Goal: Information Seeking & Learning: Check status

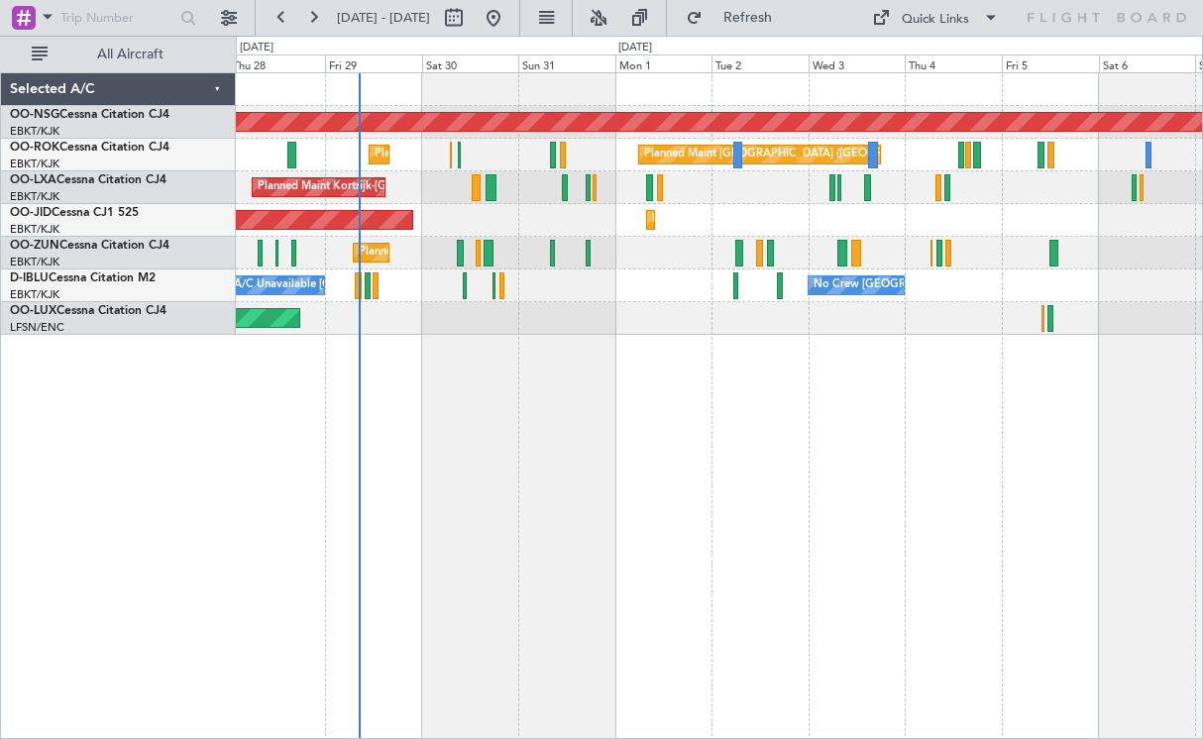
click at [655, 416] on div "Planned Maint [GEOGRAPHIC_DATA] ([GEOGRAPHIC_DATA]) Planned Maint [GEOGRAPHIC_D…" at bounding box center [719, 405] width 967 height 667
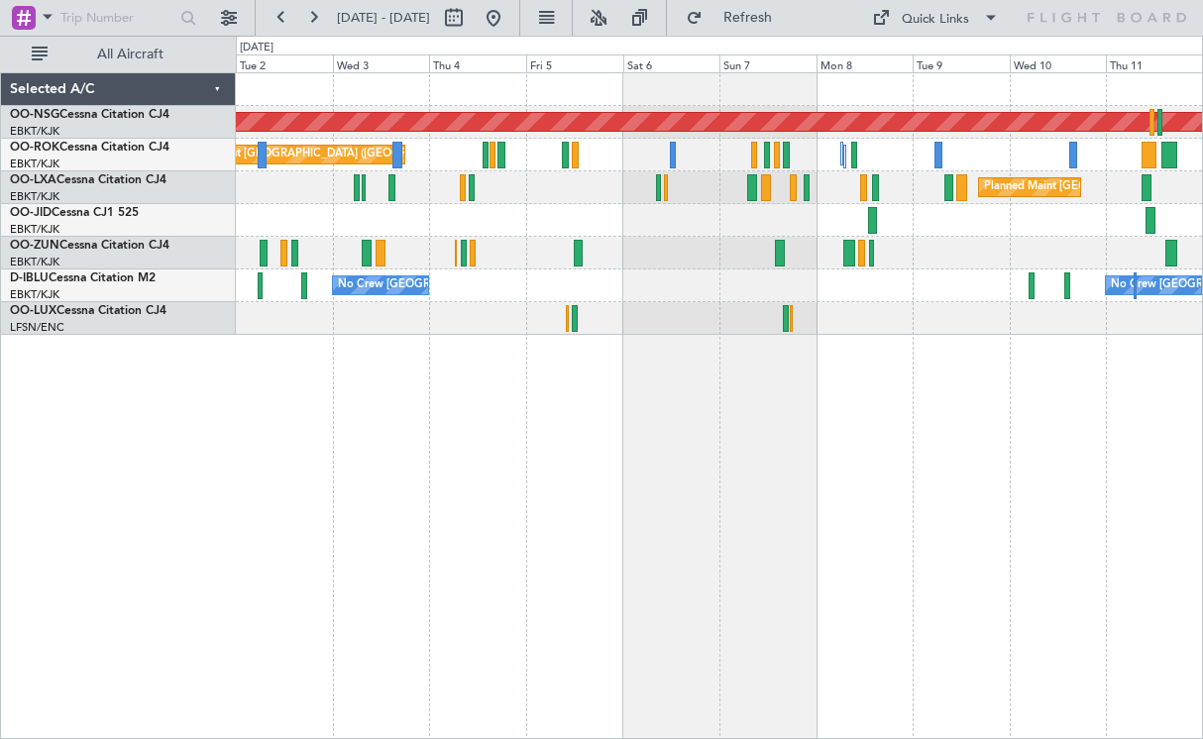
click at [425, 234] on div "Planned Maint Kortrijk-[GEOGRAPHIC_DATA]" at bounding box center [719, 220] width 966 height 33
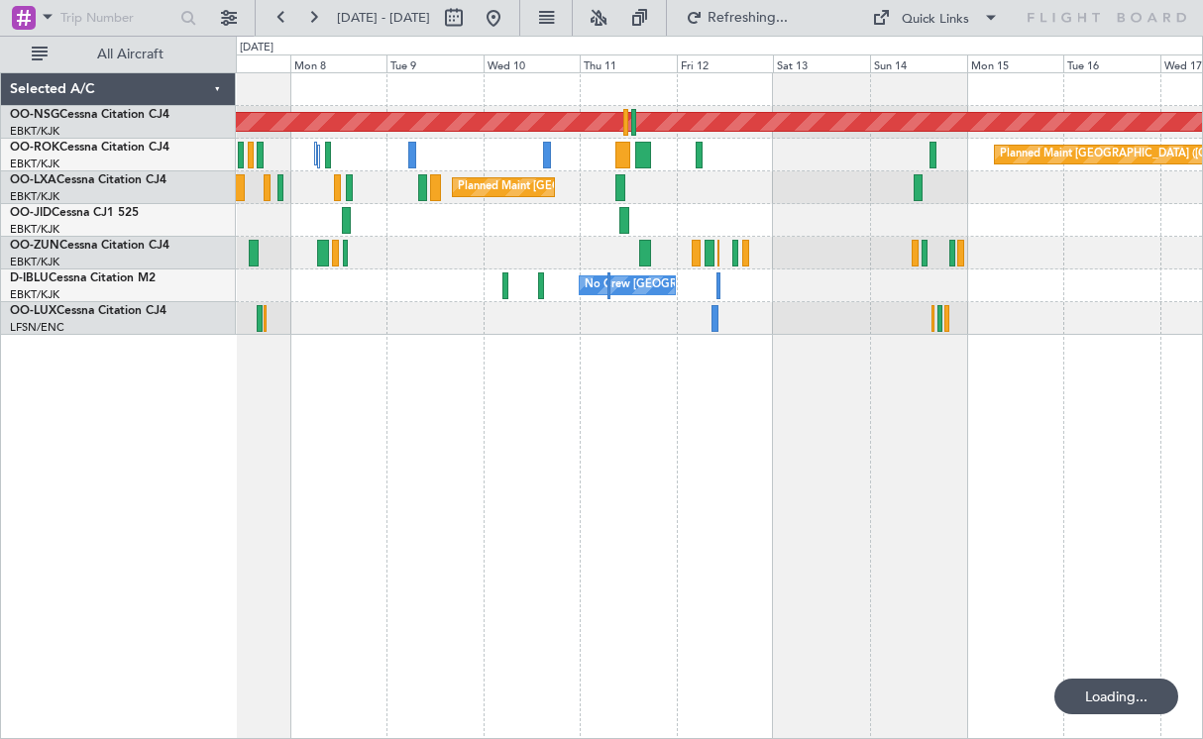
click at [451, 489] on div "Planned Maint [GEOGRAPHIC_DATA] ([GEOGRAPHIC_DATA]) Planned Maint [GEOGRAPHIC_D…" at bounding box center [719, 405] width 967 height 667
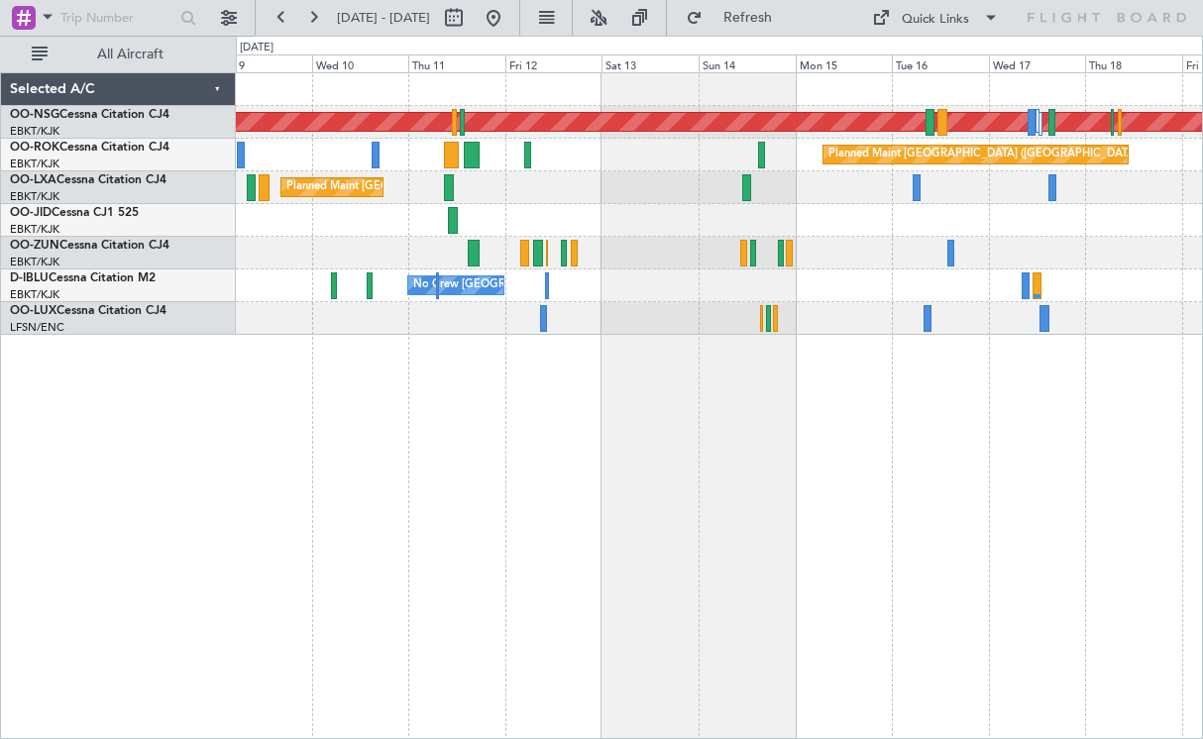
click at [455, 468] on div "Planned Maint [GEOGRAPHIC_DATA] ([GEOGRAPHIC_DATA]) Planned Maint [GEOGRAPHIC_D…" at bounding box center [719, 405] width 967 height 667
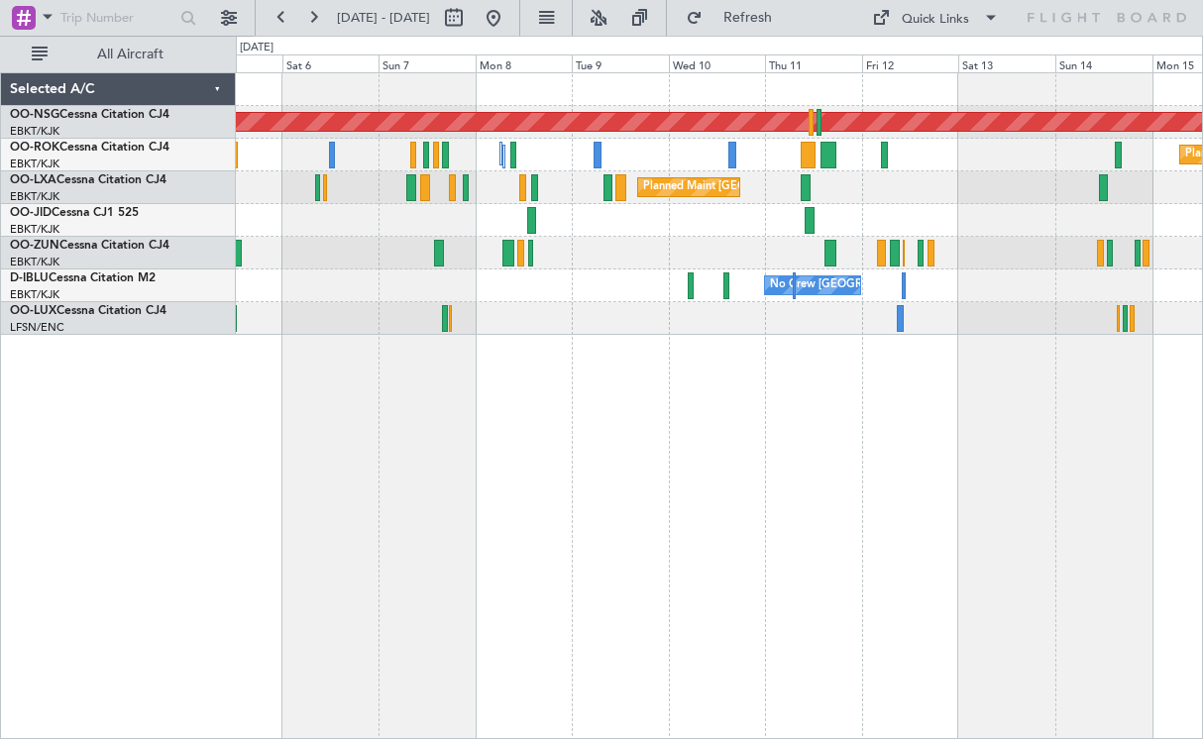
click at [910, 193] on div "Planned Maint [GEOGRAPHIC_DATA] ([GEOGRAPHIC_DATA]) Planned Maint [GEOGRAPHIC_D…" at bounding box center [719, 204] width 966 height 262
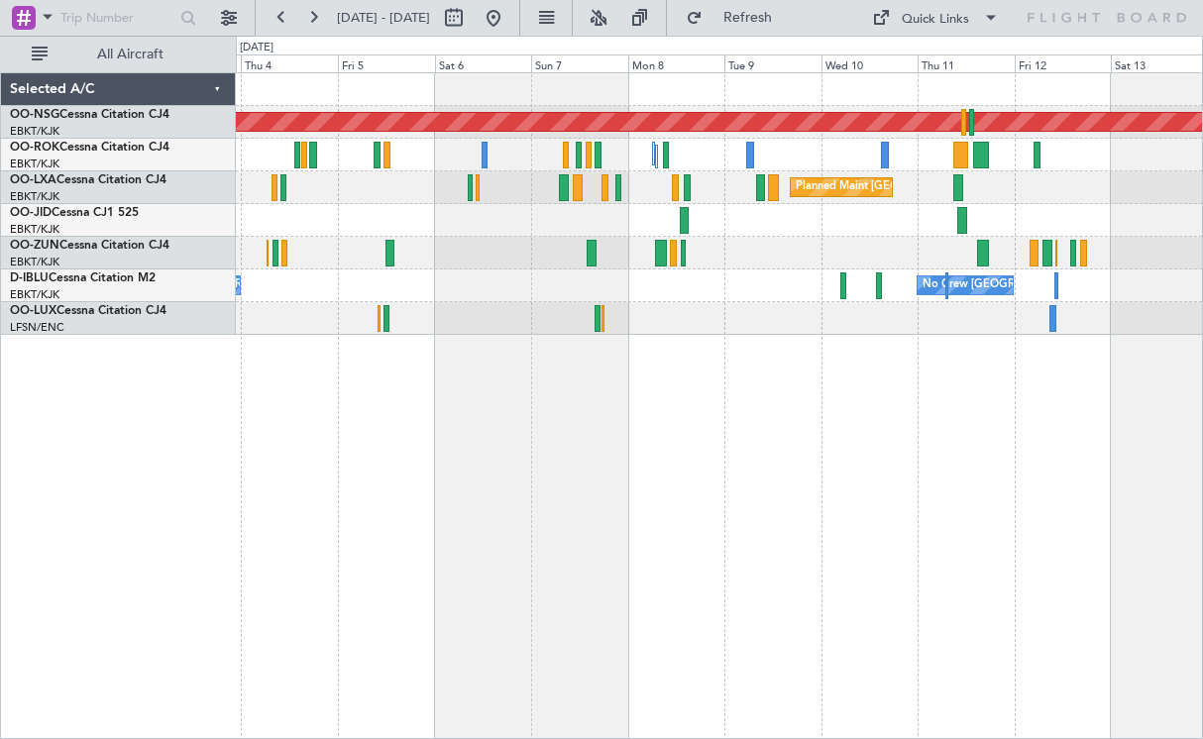
click at [608, 229] on div at bounding box center [719, 220] width 966 height 33
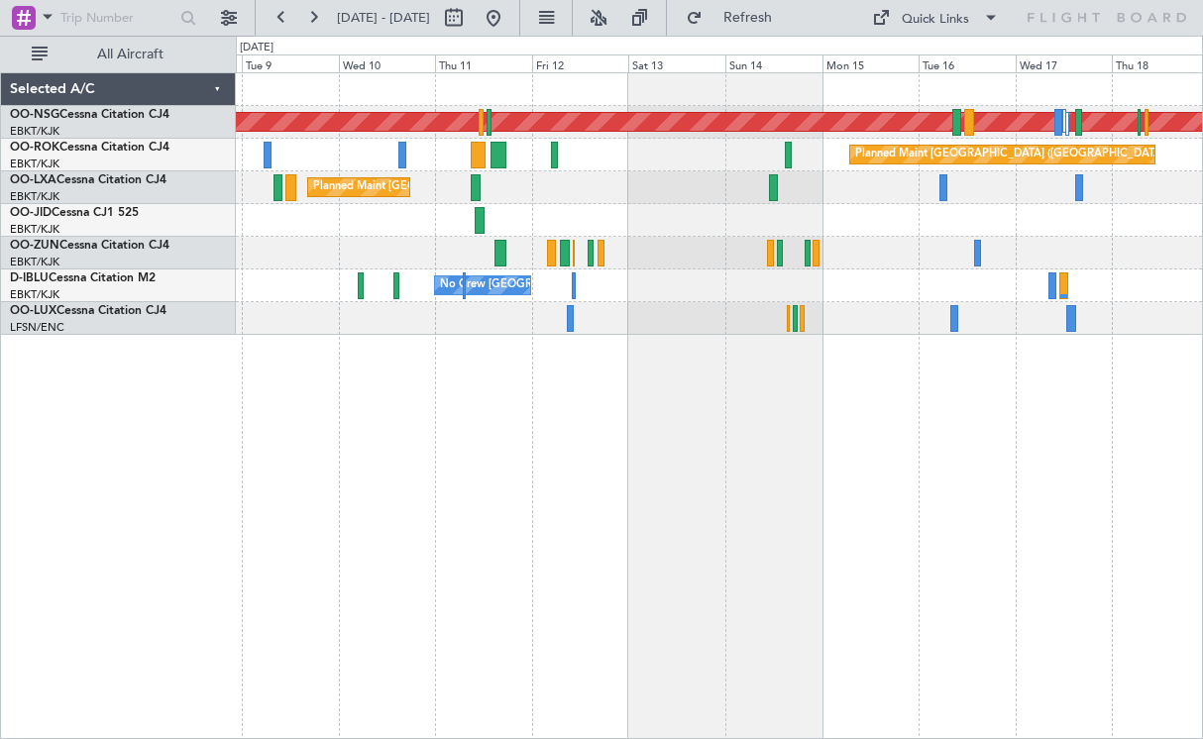
click at [462, 454] on div "Planned Maint [GEOGRAPHIC_DATA] ([GEOGRAPHIC_DATA]) Planned Maint [GEOGRAPHIC_D…" at bounding box center [719, 405] width 967 height 667
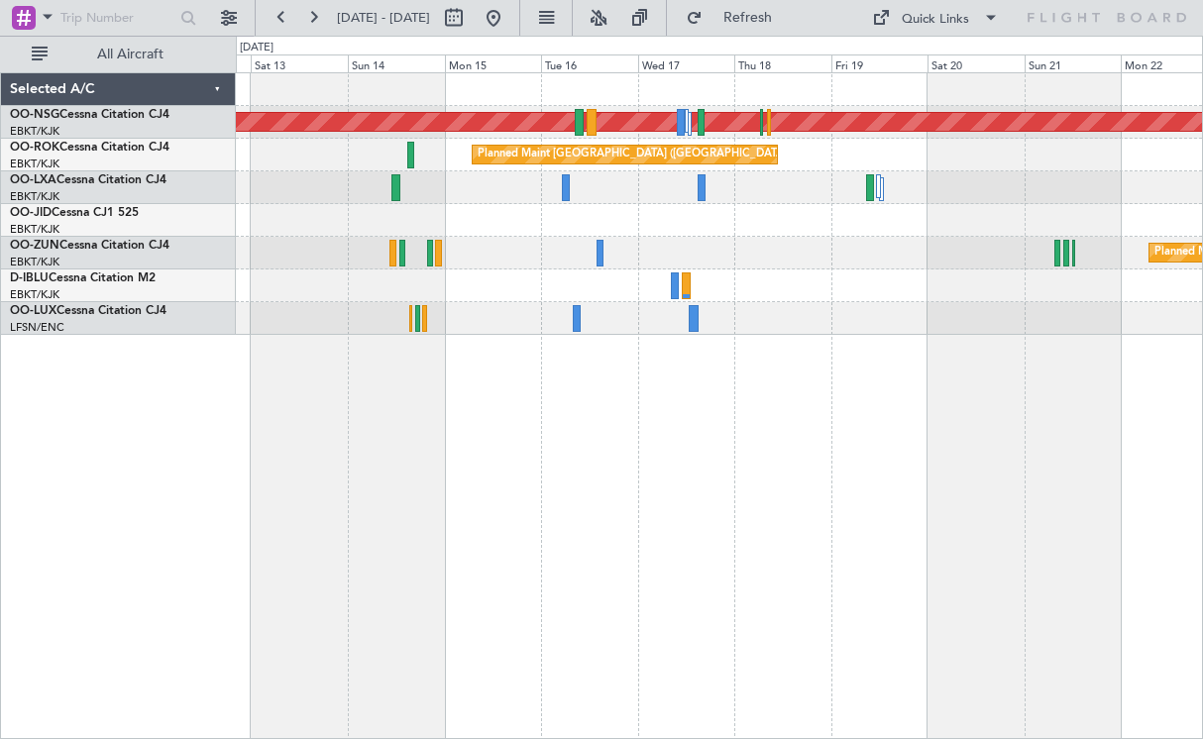
click at [756, 215] on div "Planned Maint [GEOGRAPHIC_DATA] ([GEOGRAPHIC_DATA]) Planned Maint [GEOGRAPHIC_D…" at bounding box center [719, 204] width 966 height 262
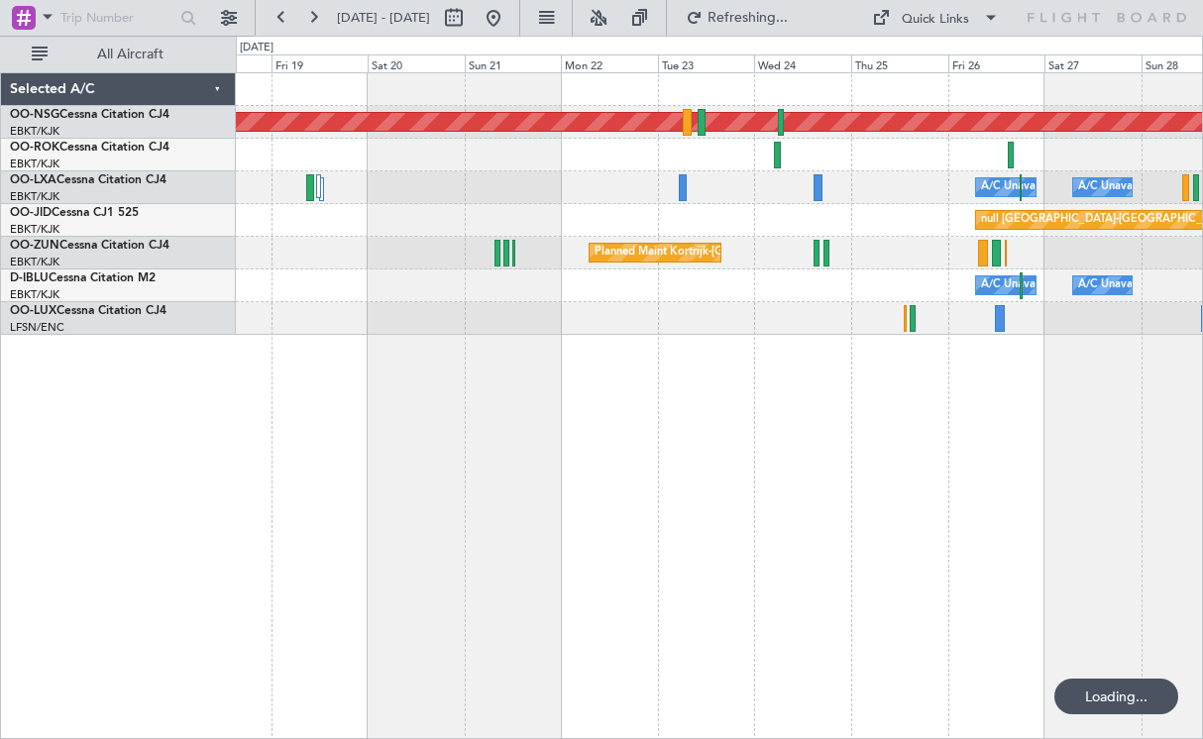
click at [880, 247] on div "Planned Maint [GEOGRAPHIC_DATA] ([GEOGRAPHIC_DATA]) Owner [GEOGRAPHIC_DATA]-[GE…" at bounding box center [719, 204] width 966 height 262
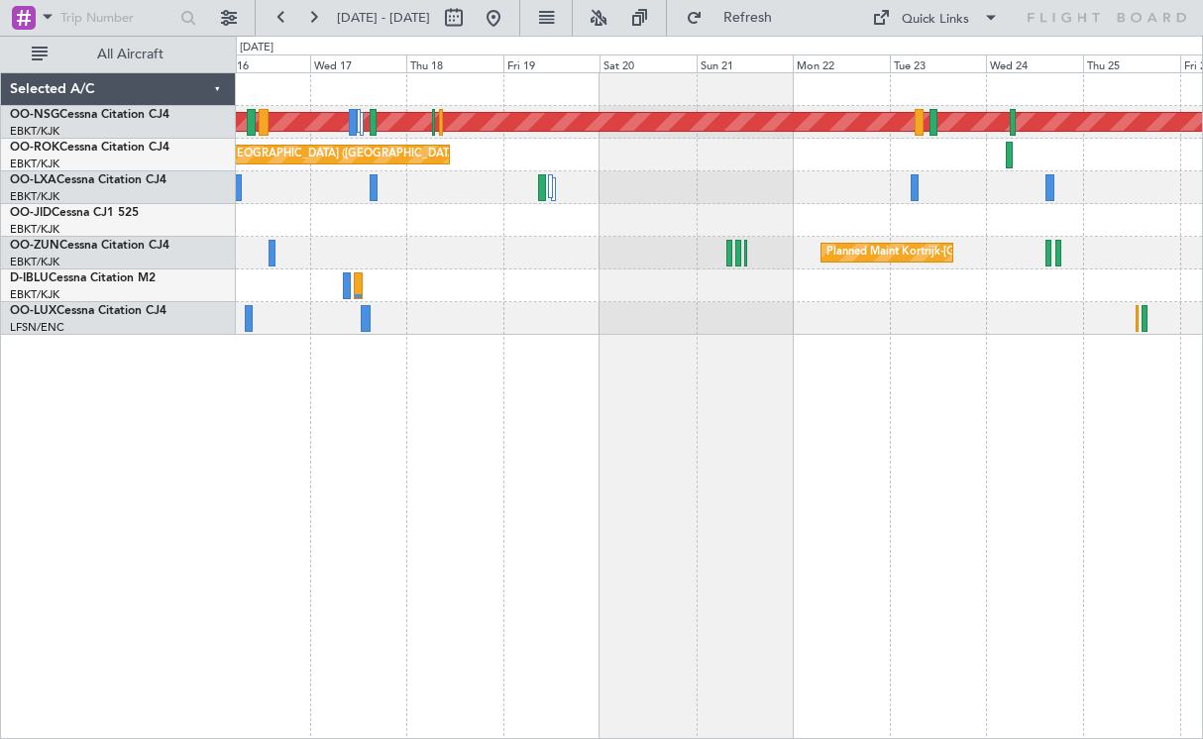
click at [852, 293] on div "Planned Maint [GEOGRAPHIC_DATA] ([GEOGRAPHIC_DATA]) Planned Maint [GEOGRAPHIC_D…" at bounding box center [719, 204] width 966 height 262
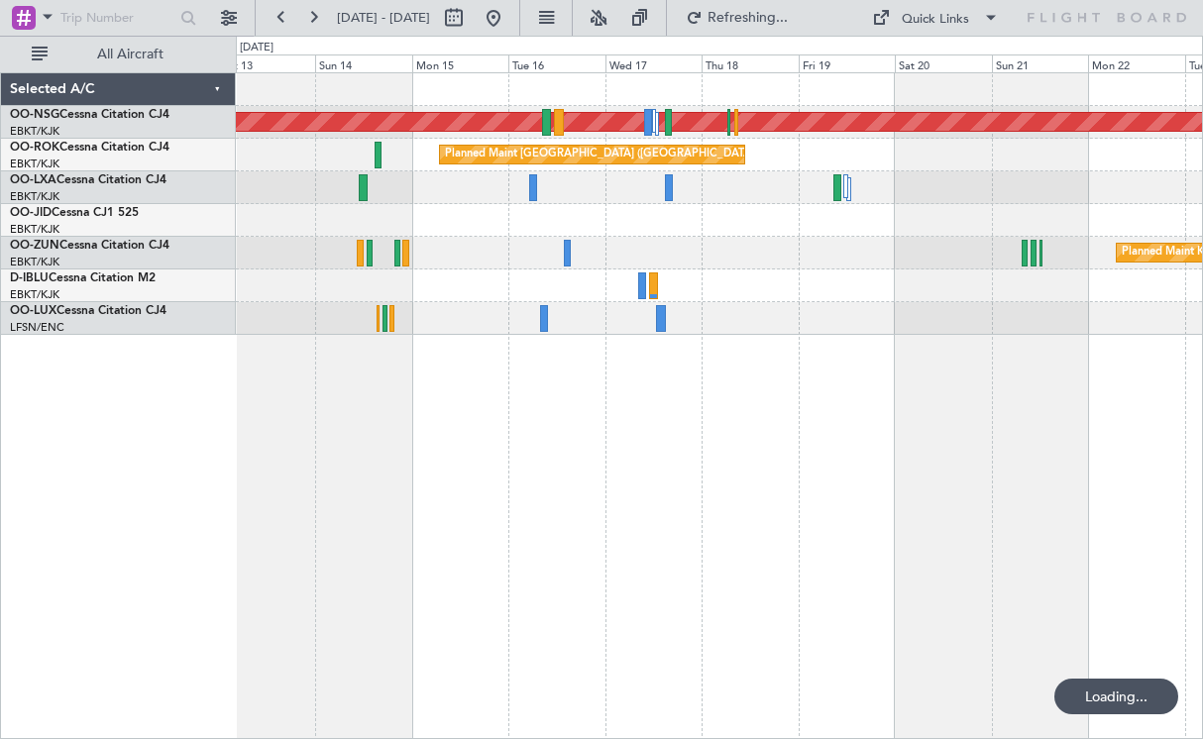
click at [827, 313] on div at bounding box center [719, 318] width 966 height 33
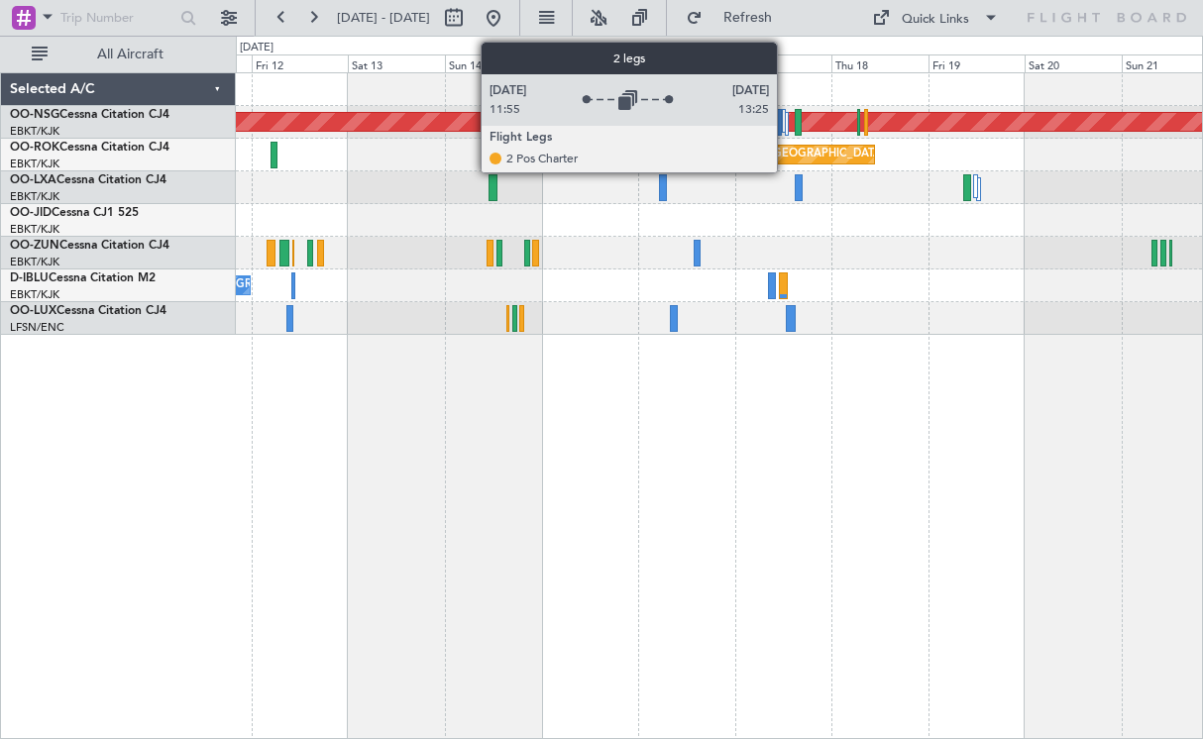
click at [786, 125] on div at bounding box center [787, 124] width 4 height 24
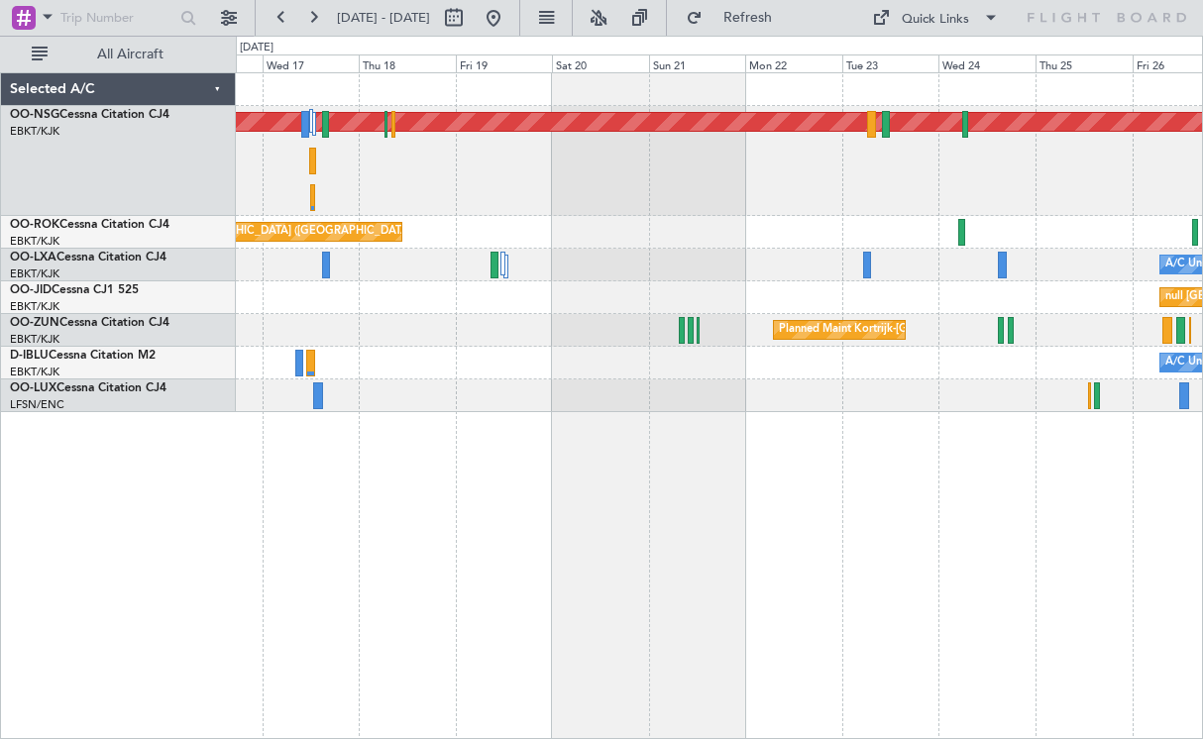
click at [471, 395] on div at bounding box center [719, 396] width 966 height 33
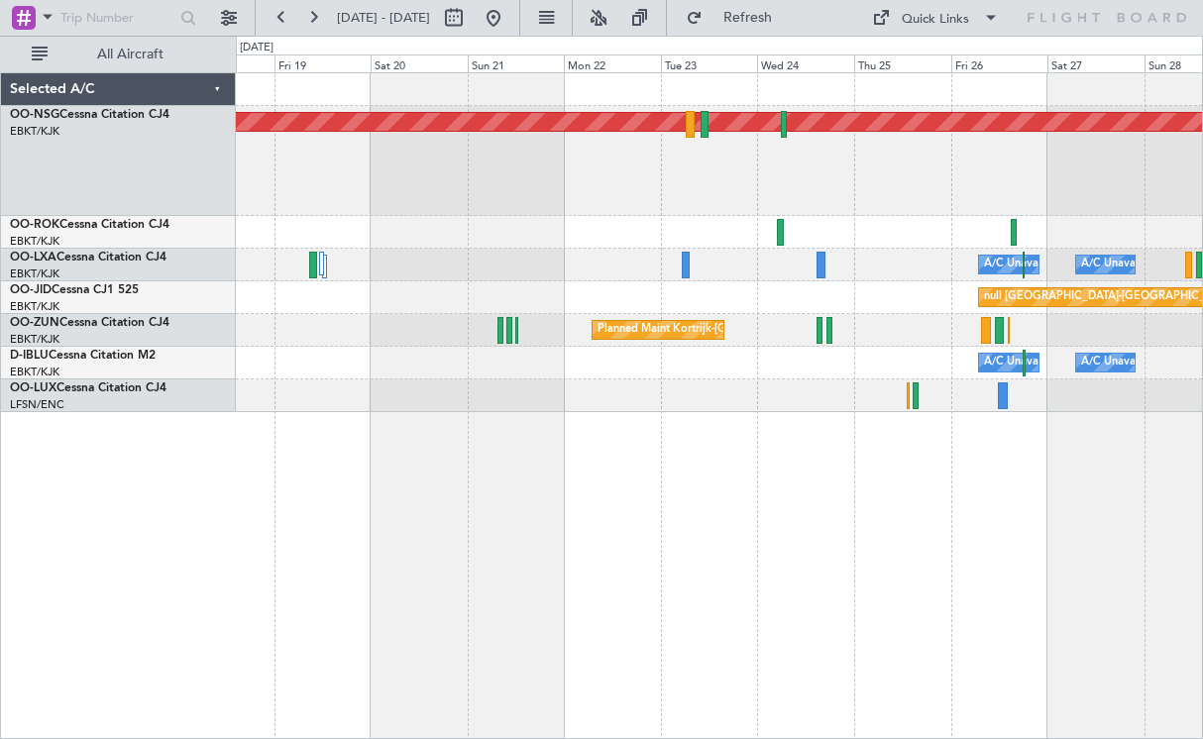
click at [360, 411] on div "Planned Maint [GEOGRAPHIC_DATA] ([GEOGRAPHIC_DATA]) Owner [GEOGRAPHIC_DATA]-[GE…" at bounding box center [719, 405] width 967 height 667
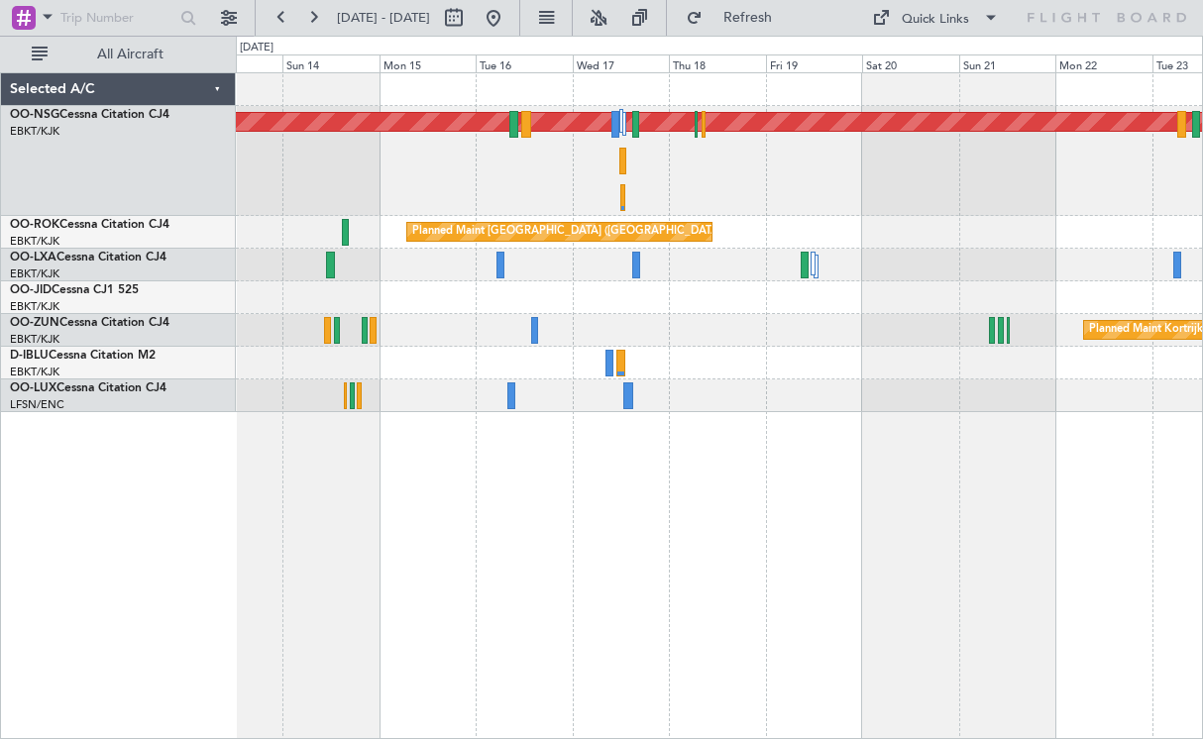
click at [1116, 527] on div "Planned Maint [GEOGRAPHIC_DATA] ([GEOGRAPHIC_DATA]) Planned Maint [GEOGRAPHIC_D…" at bounding box center [719, 405] width 967 height 667
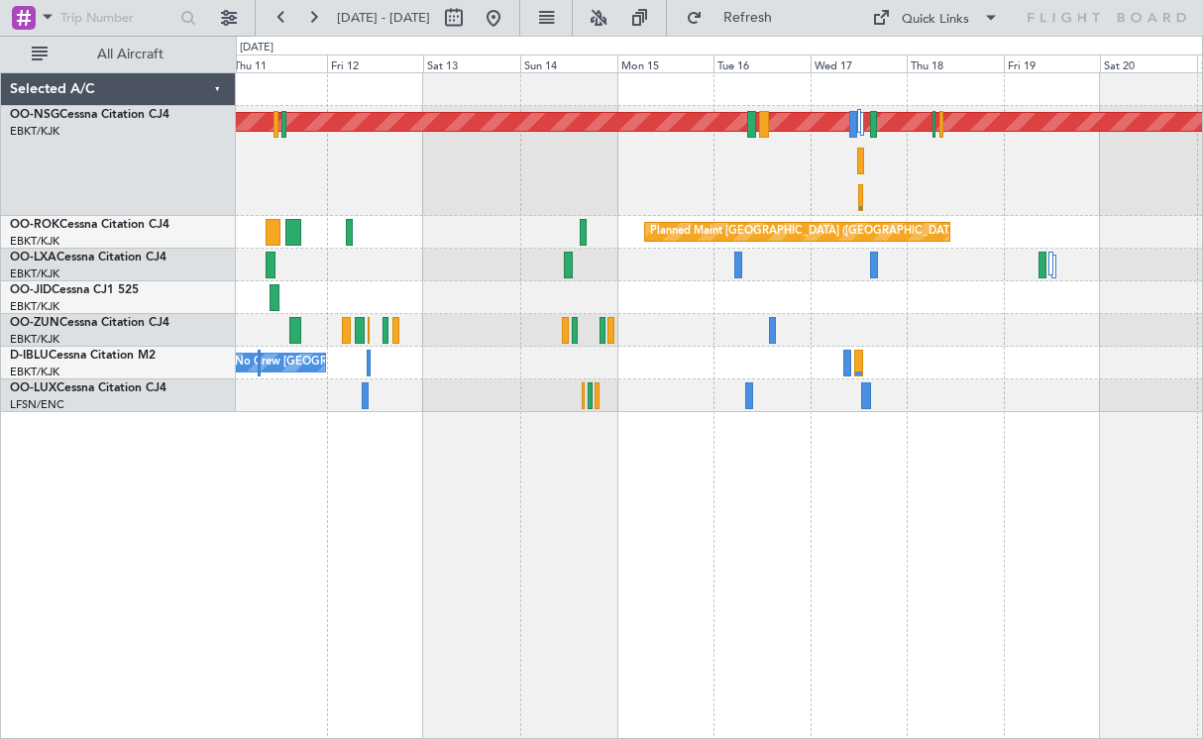
click at [767, 546] on div "Planned Maint [GEOGRAPHIC_DATA] ([GEOGRAPHIC_DATA]) Planned Maint [GEOGRAPHIC_D…" at bounding box center [719, 405] width 967 height 667
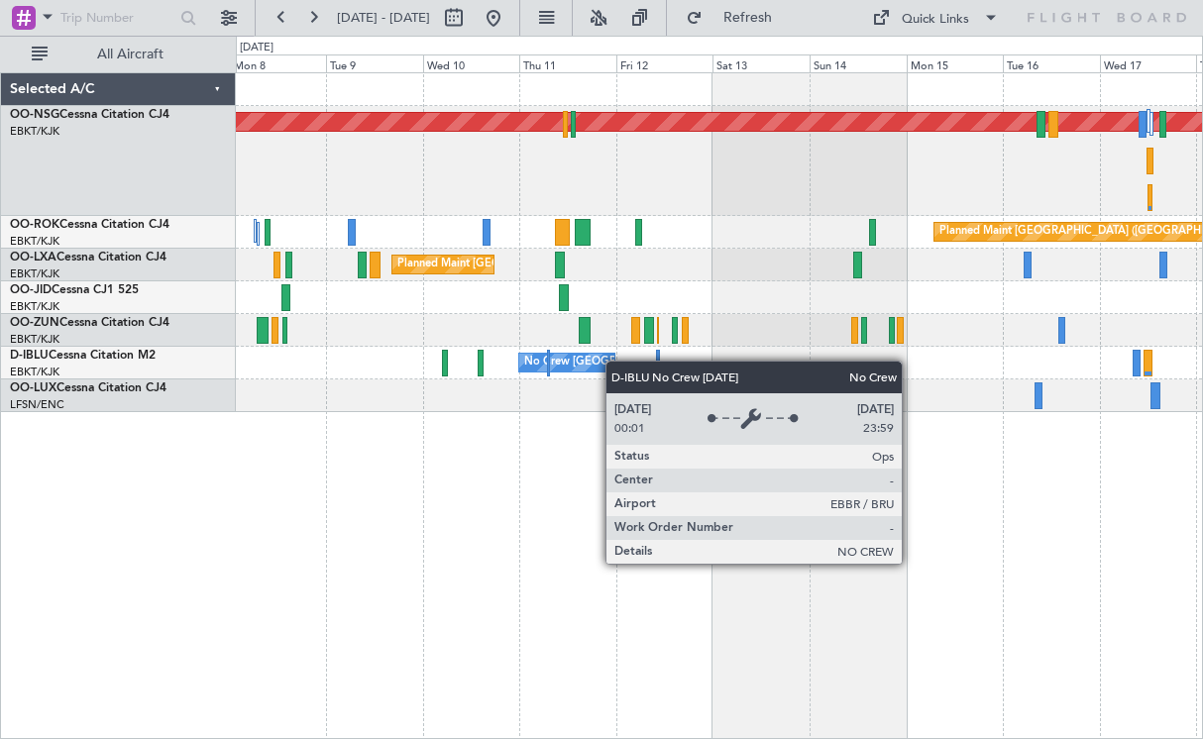
click at [616, 359] on div "No Crew [GEOGRAPHIC_DATA] ([GEOGRAPHIC_DATA] National)" at bounding box center [566, 363] width 97 height 20
